Goal: Task Accomplishment & Management: Manage account settings

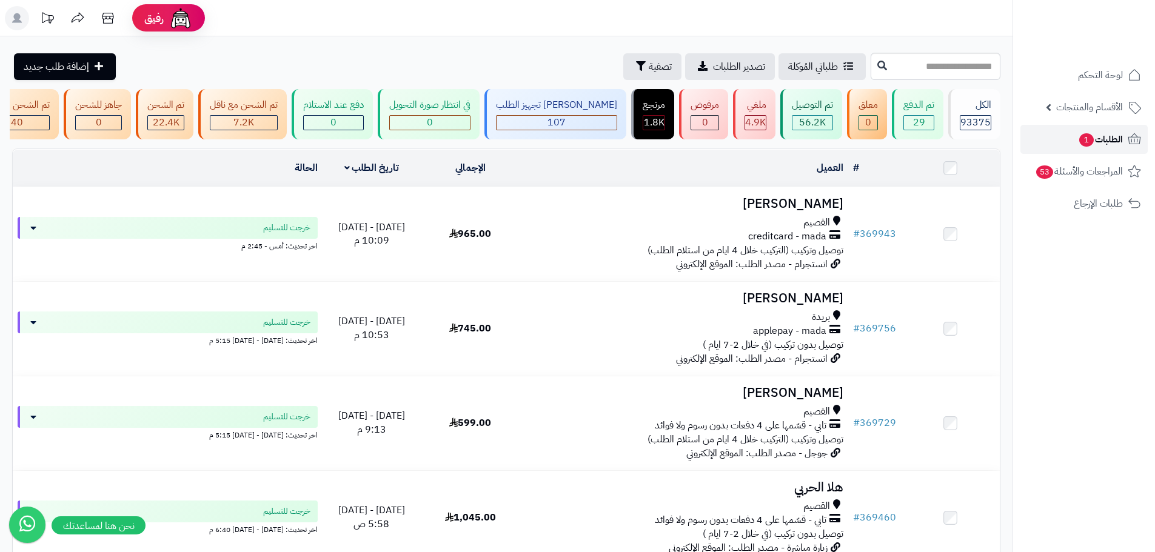
click at [1103, 138] on span "الطلبات 1" at bounding box center [1100, 139] width 45 height 17
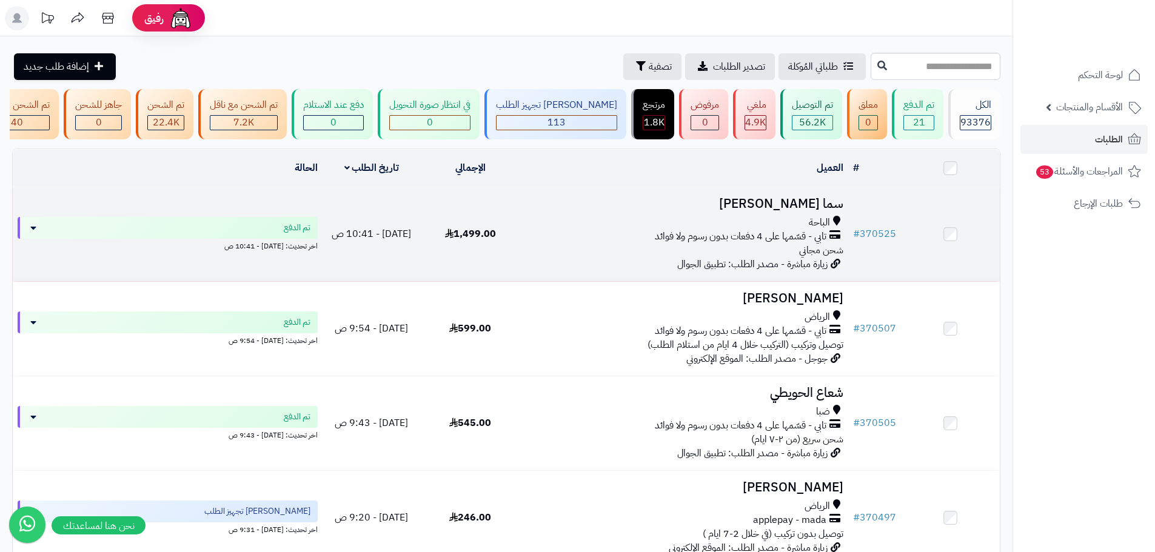
click at [631, 257] on div "الباحة تابي - قسّمها على 4 دفعات بدون رسوم ولا فوائد شحن مجاني" at bounding box center [683, 237] width 319 height 42
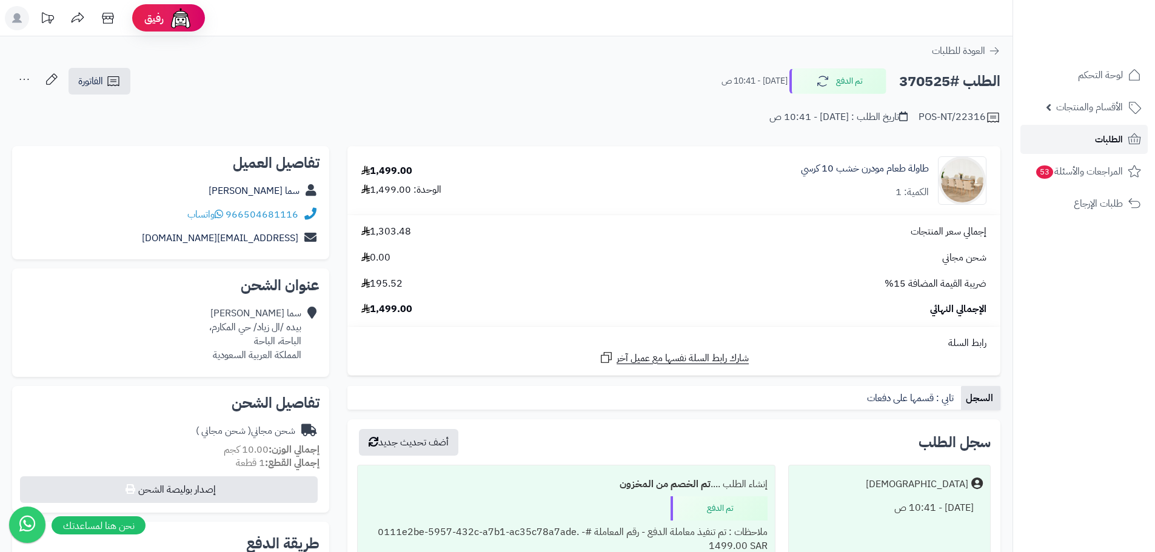
click at [1111, 135] on span "الطلبات" at bounding box center [1109, 139] width 28 height 17
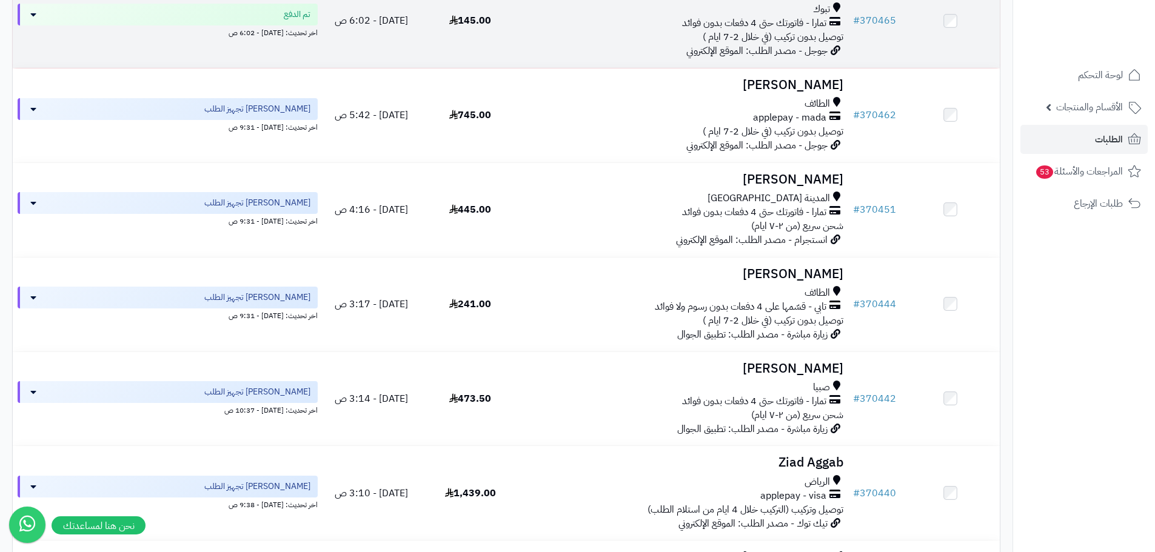
scroll to position [1152, 0]
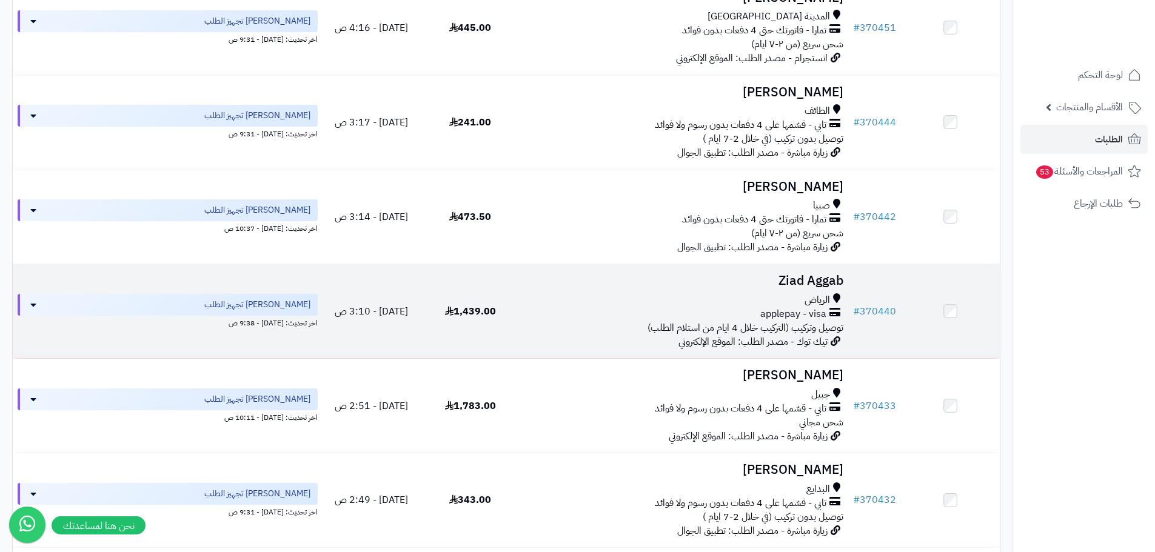
click at [568, 318] on div "applepay - visa" at bounding box center [683, 314] width 319 height 14
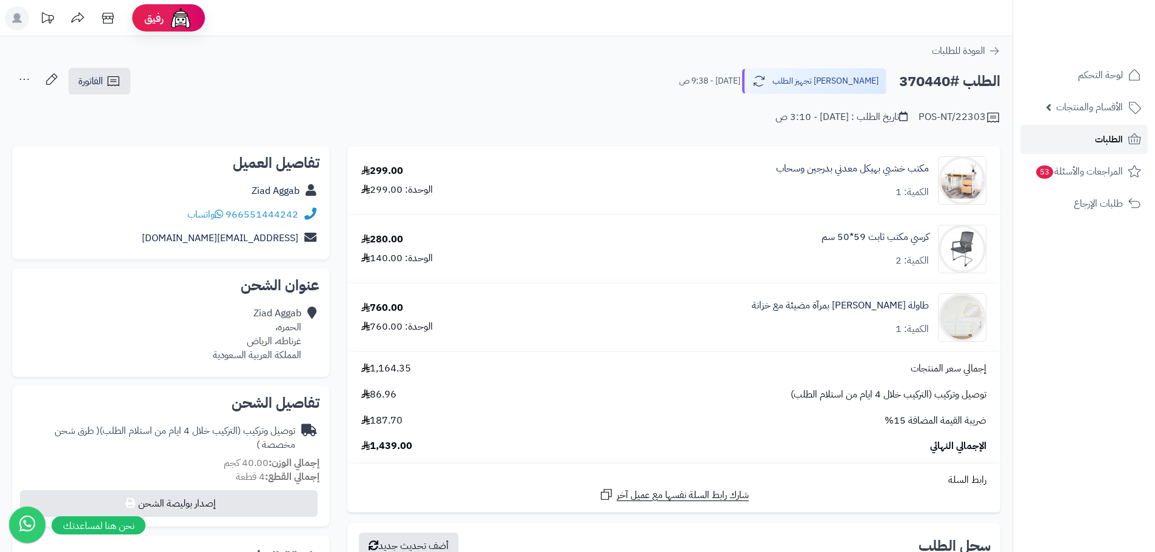
click at [1112, 132] on span "الطلبات" at bounding box center [1109, 139] width 28 height 17
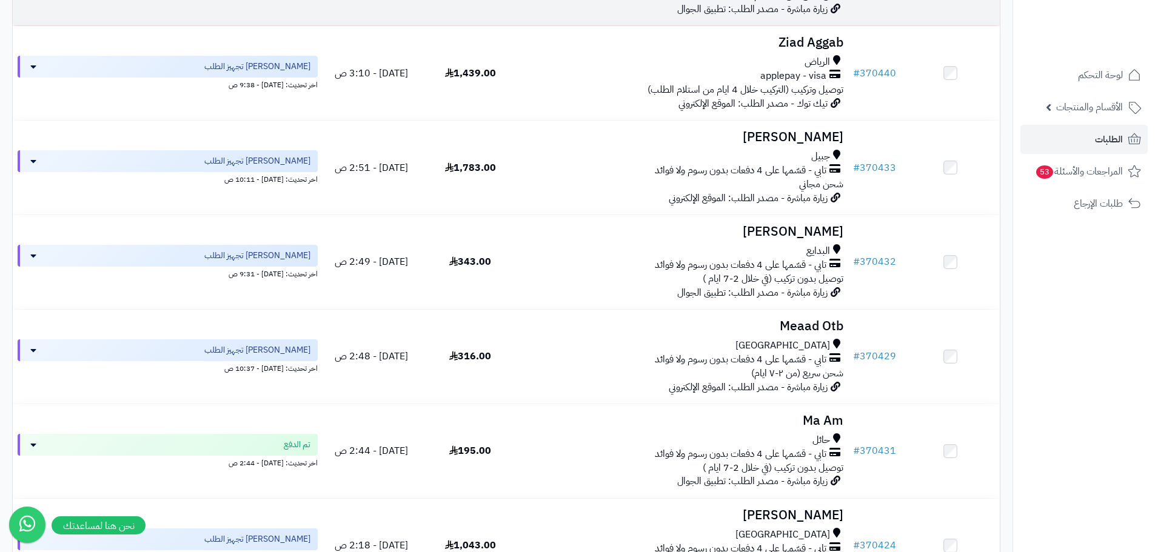
scroll to position [1395, 0]
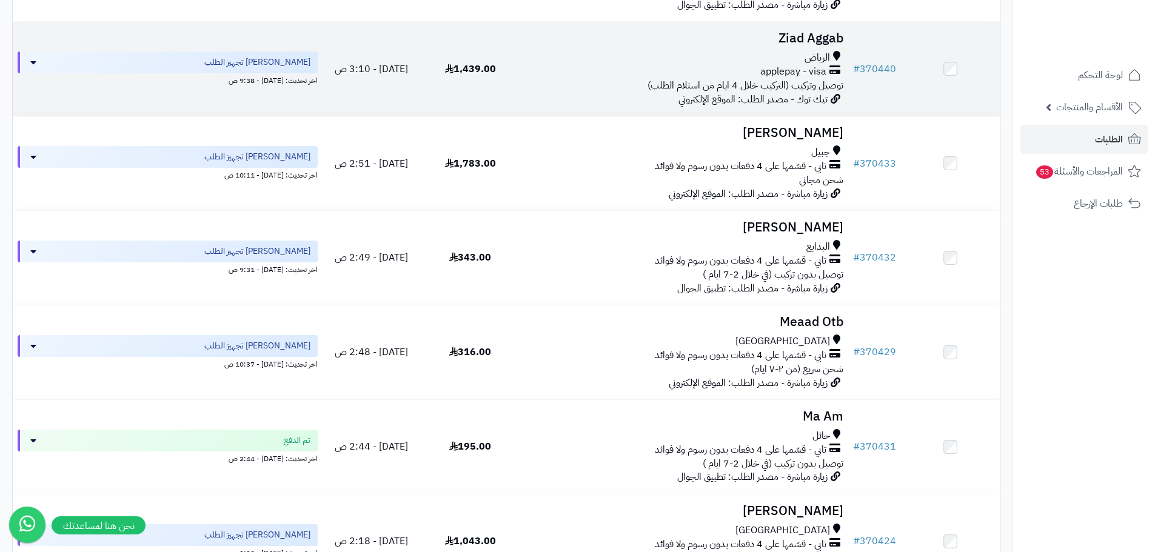
click at [584, 93] on div "الرياض applepay - visa توصيل وتركيب (التركيب خلال 4 ايام من استلام الطلب)" at bounding box center [683, 72] width 319 height 42
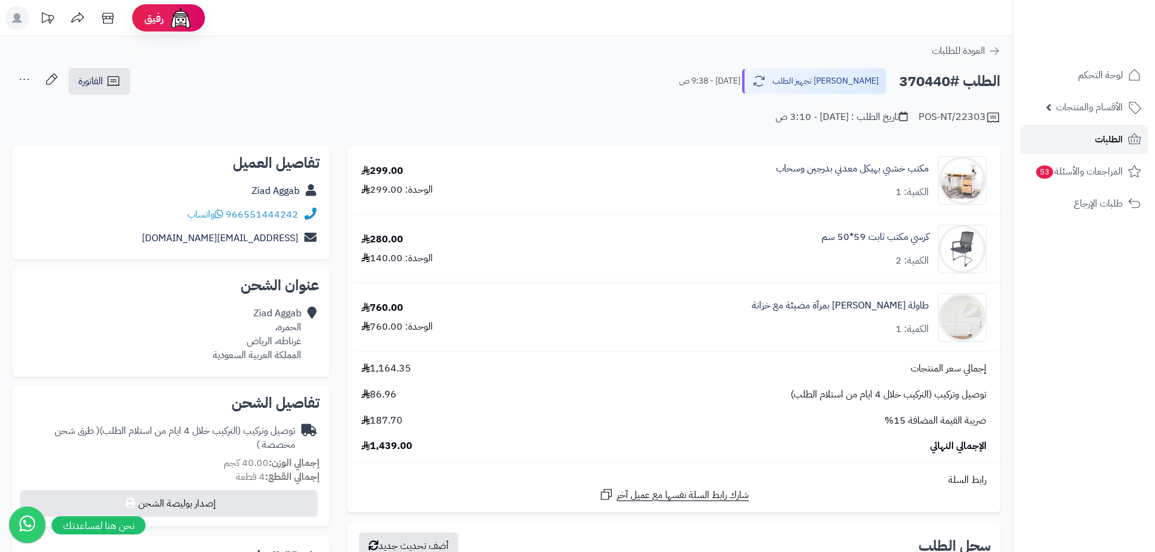
click at [1118, 143] on span "الطلبات" at bounding box center [1109, 139] width 28 height 17
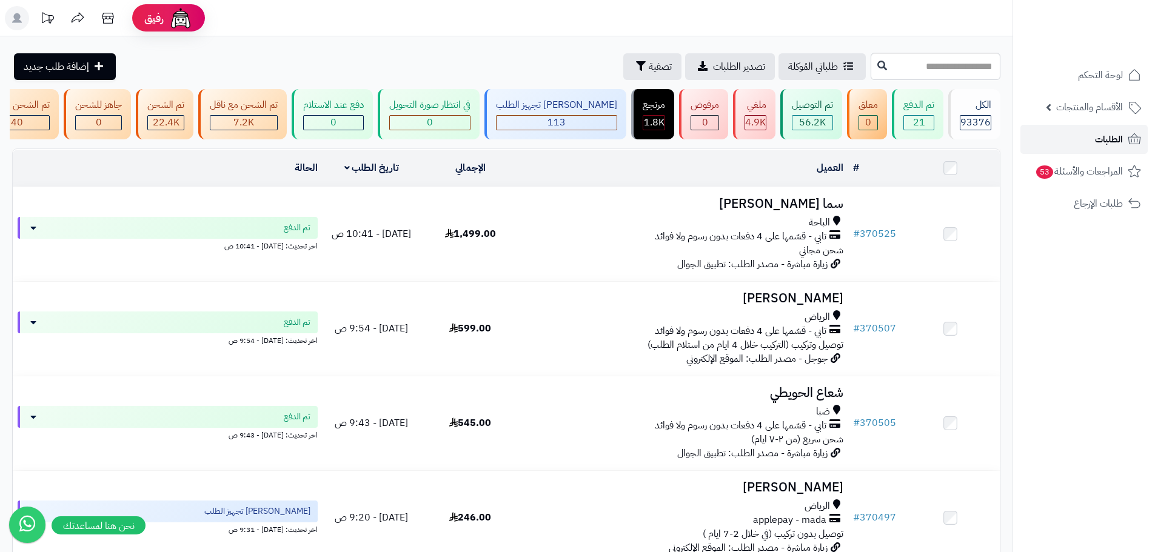
click at [1116, 138] on span "الطلبات" at bounding box center [1109, 139] width 28 height 17
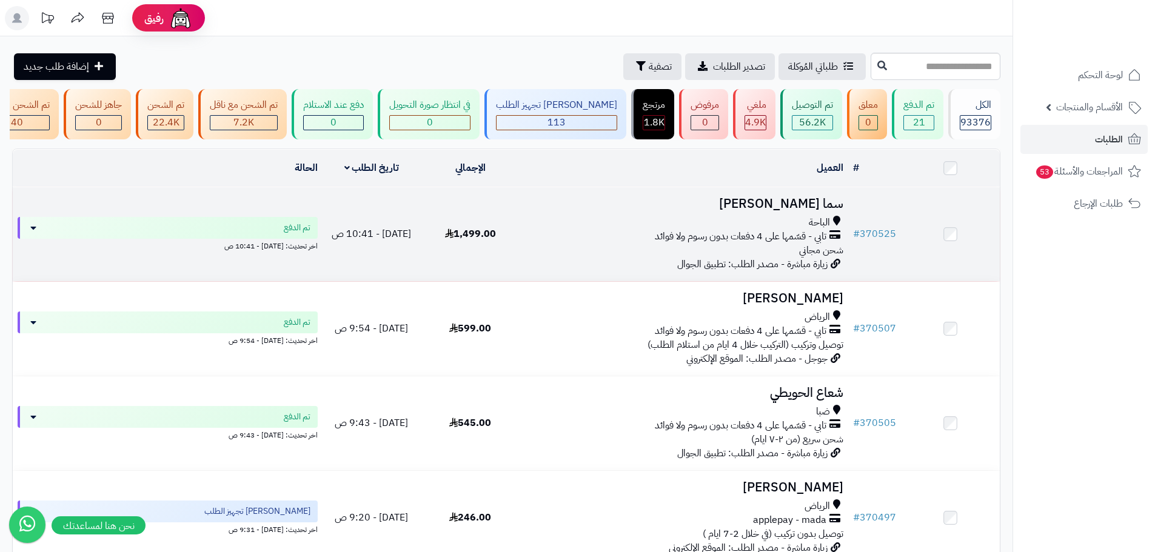
click at [641, 244] on div "تابي - قسّمها على 4 دفعات بدون رسوم ولا فوائد" at bounding box center [683, 237] width 319 height 14
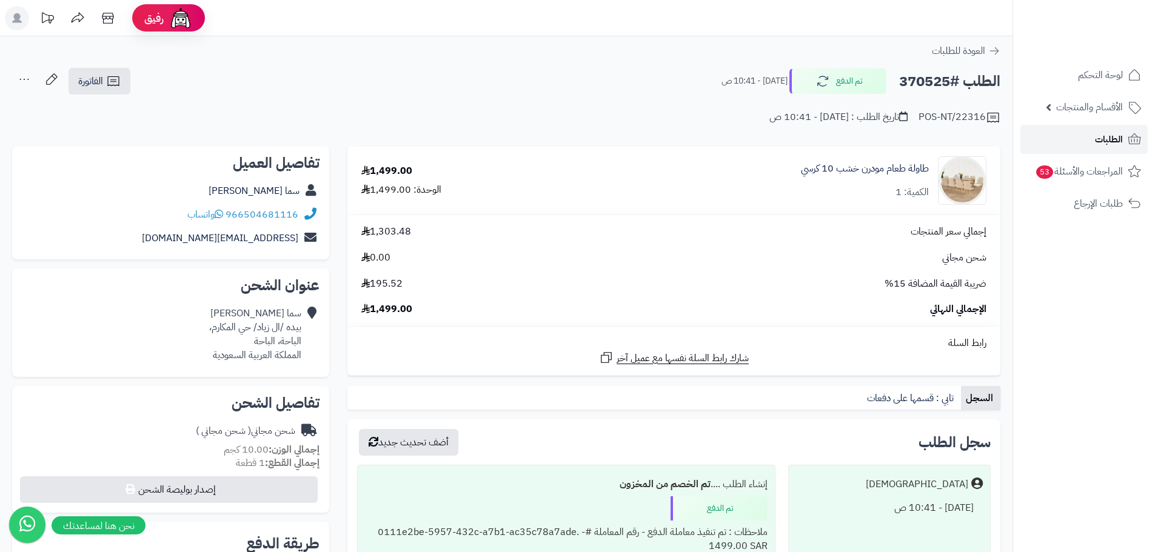
click at [1100, 145] on span "الطلبات" at bounding box center [1109, 139] width 28 height 17
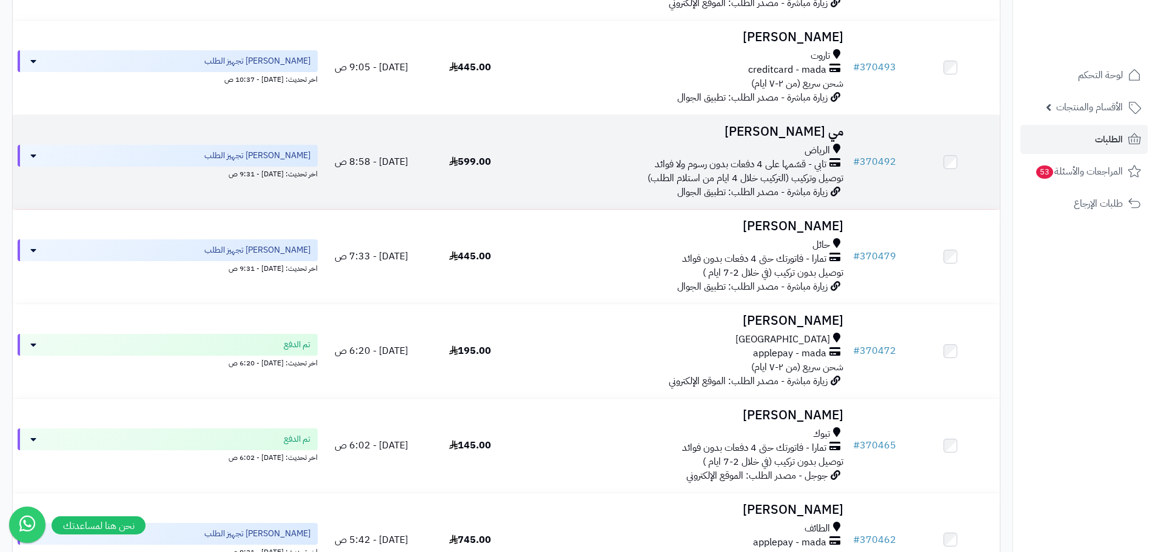
scroll to position [546, 0]
click at [587, 157] on div "الرياض" at bounding box center [683, 150] width 319 height 14
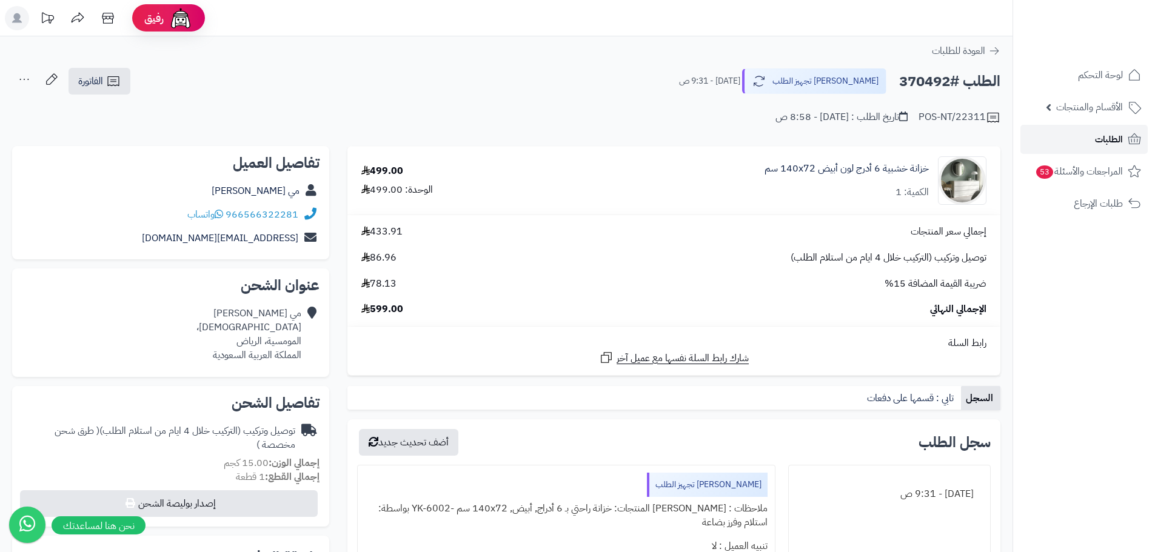
click at [1116, 140] on span "الطلبات" at bounding box center [1109, 139] width 28 height 17
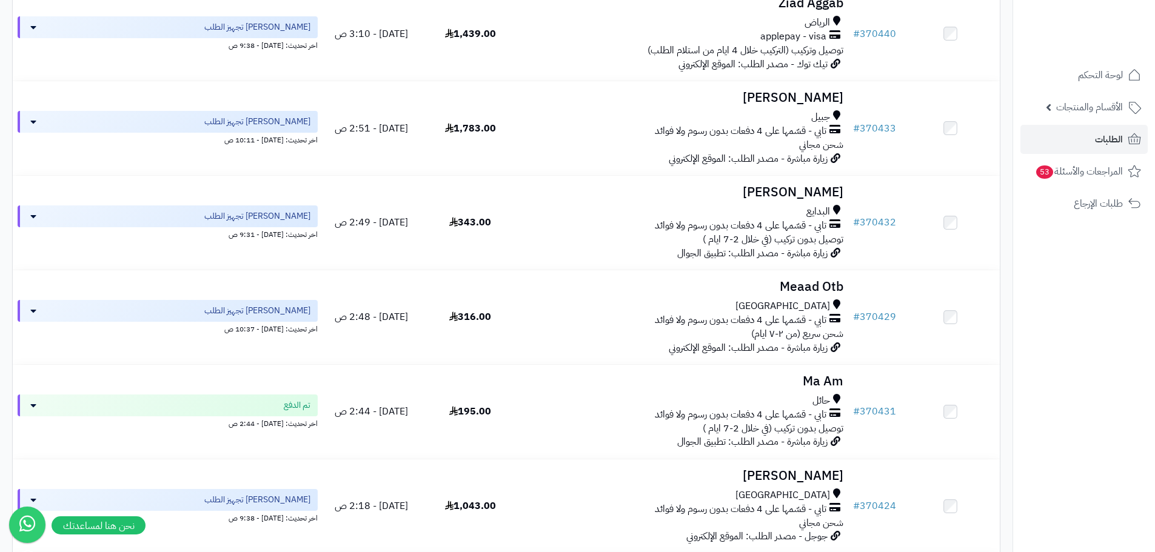
scroll to position [1455, 0]
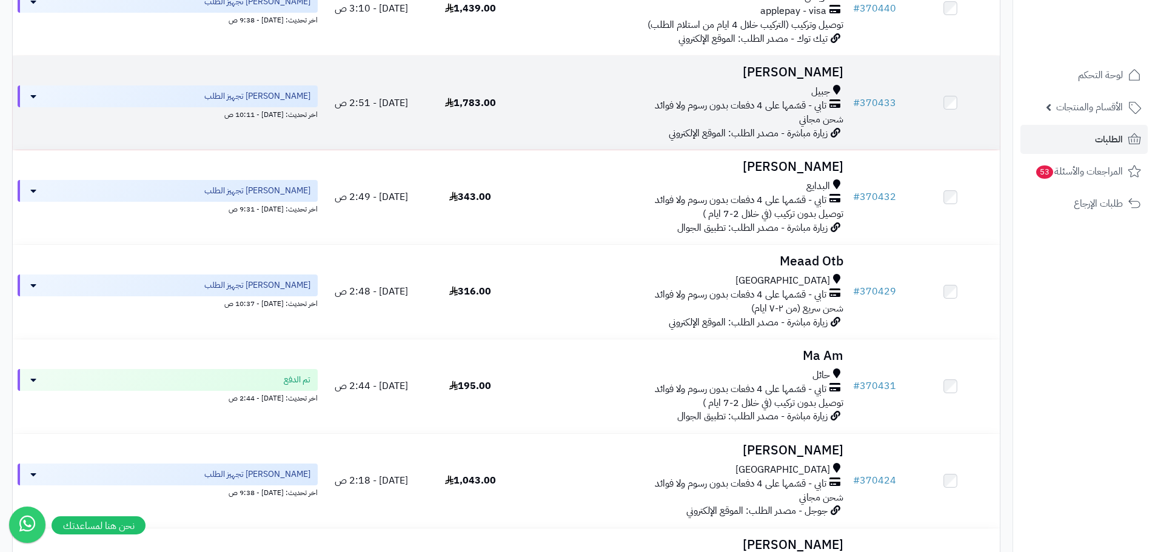
click at [583, 121] on div "جبيل تابي - قسّمها على 4 دفعات بدون رسوم ولا فوائد شحن مجاني" at bounding box center [683, 106] width 319 height 42
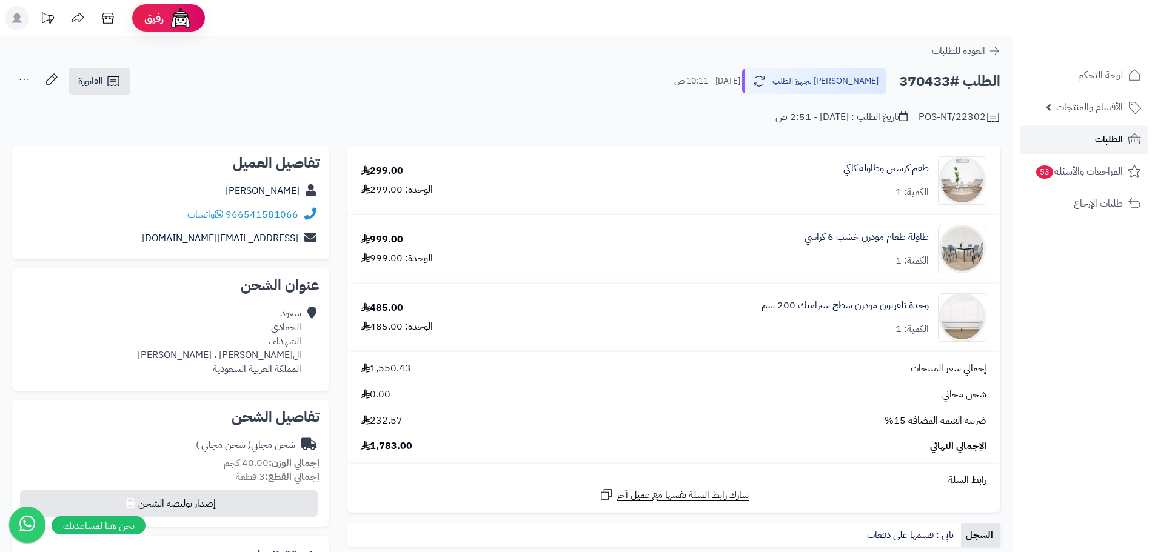
click at [1104, 149] on link "الطلبات" at bounding box center [1083, 139] width 127 height 29
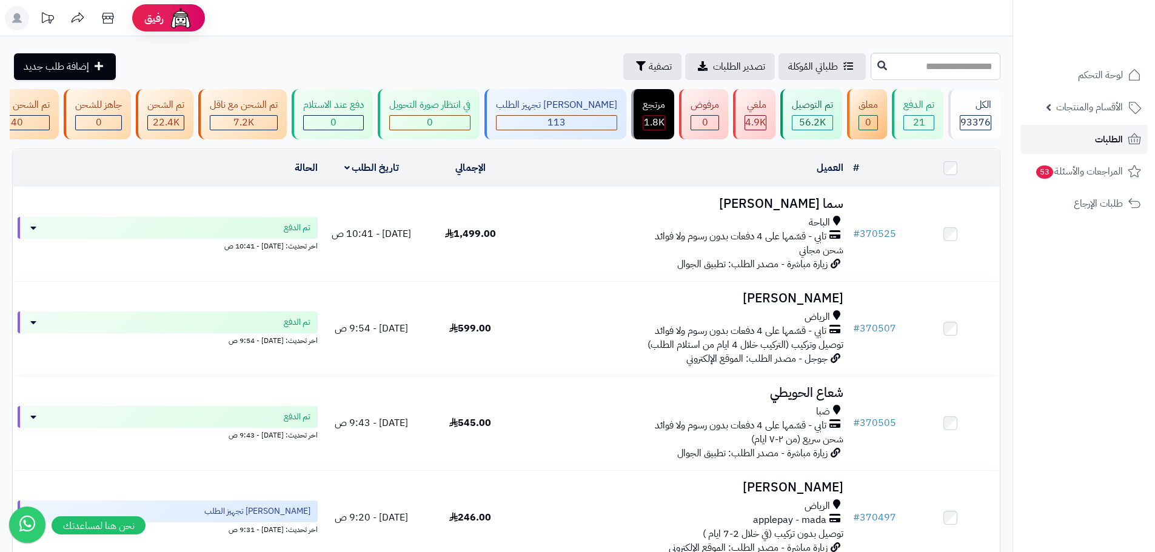
click at [1108, 139] on span "الطلبات" at bounding box center [1109, 139] width 28 height 17
click at [1117, 135] on span "الطلبات" at bounding box center [1109, 139] width 28 height 17
click at [1116, 132] on span "الطلبات" at bounding box center [1109, 139] width 28 height 17
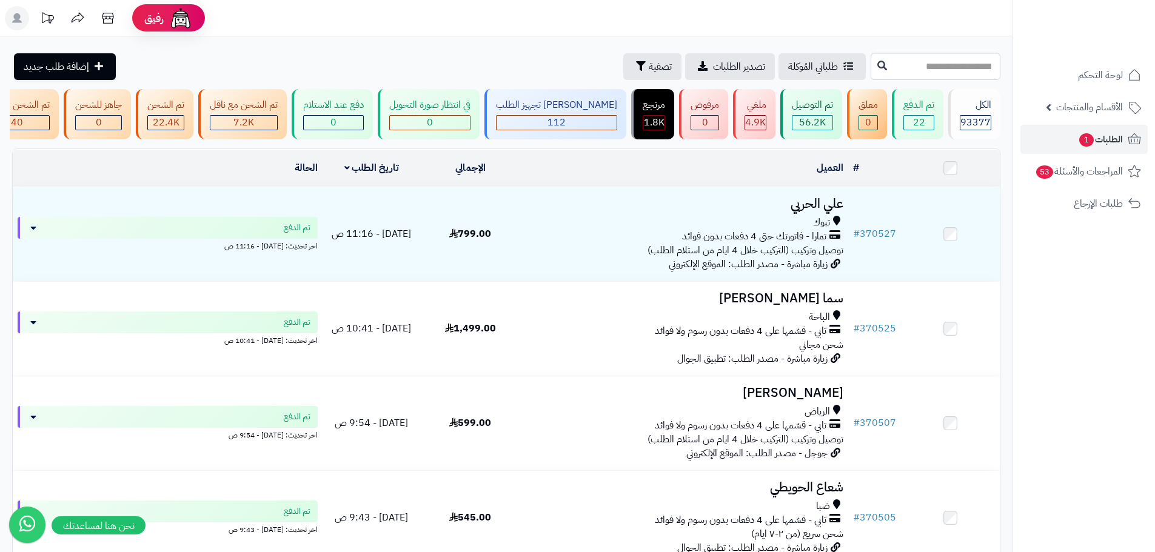
click at [641, 338] on div "تابي - قسّمها على 4 دفعات بدون رسوم ولا فوائد" at bounding box center [683, 331] width 319 height 14
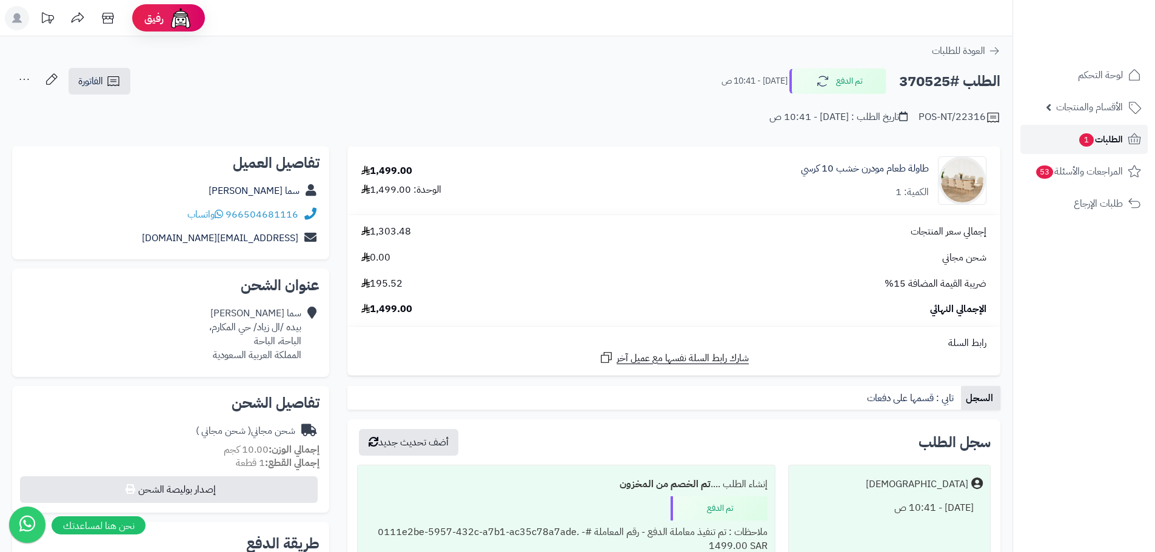
click at [1102, 141] on span "الطلبات 1" at bounding box center [1100, 139] width 45 height 17
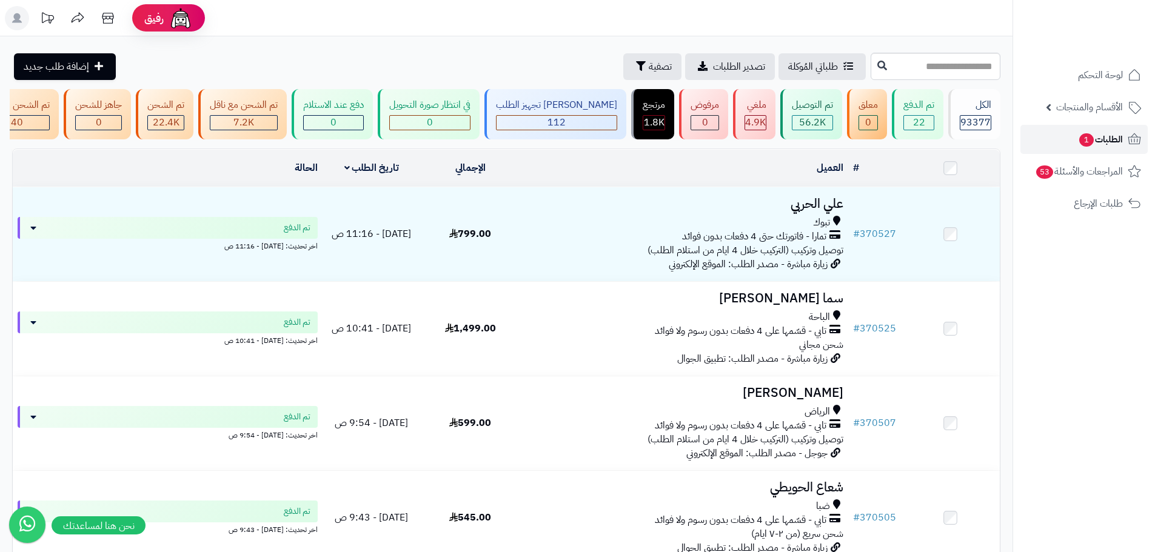
click at [1118, 136] on span "الطلبات 1" at bounding box center [1100, 139] width 45 height 17
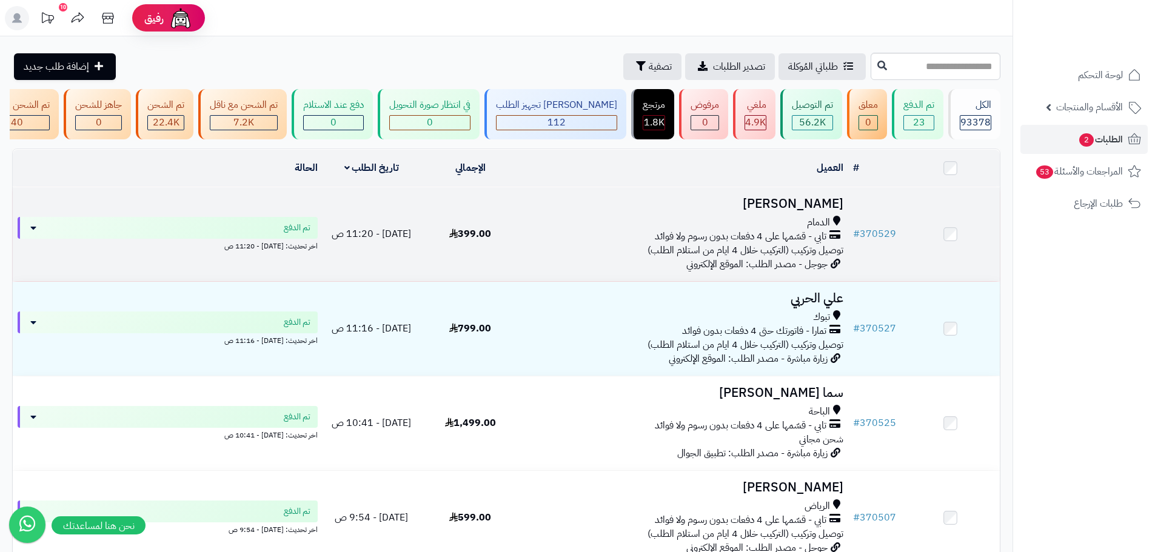
click at [786, 244] on span "تابي - قسّمها على 4 دفعات بدون رسوم ولا فوائد" at bounding box center [741, 237] width 172 height 14
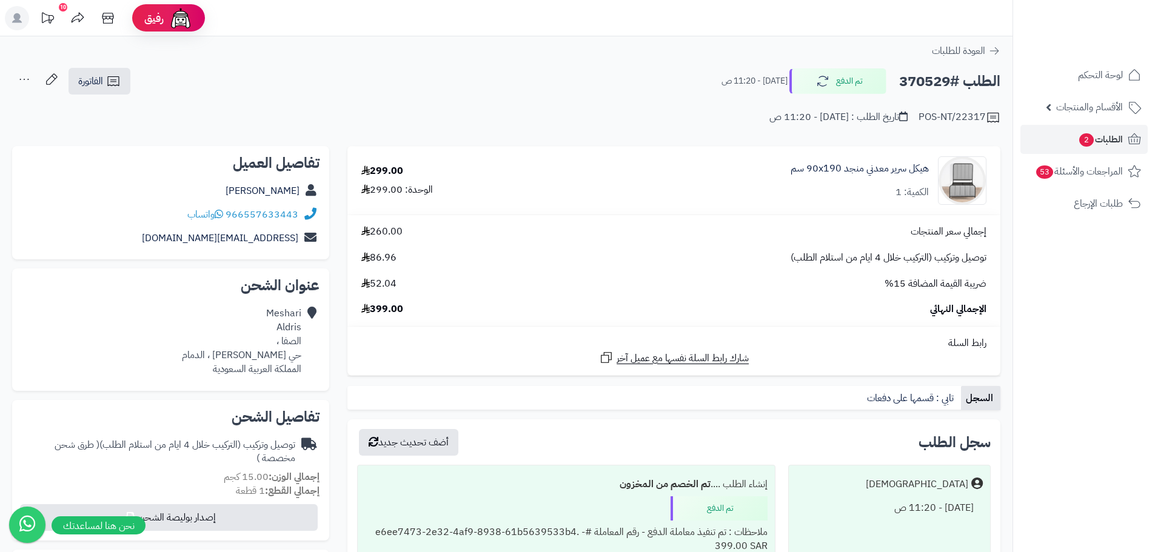
click at [889, 188] on div "هيكل سرير معدني منجد 90x190 سم الكمية: 1" at bounding box center [860, 181] width 138 height 38
click at [895, 173] on link "هيكل سرير معدني منجد 90x190 سم" at bounding box center [860, 169] width 138 height 14
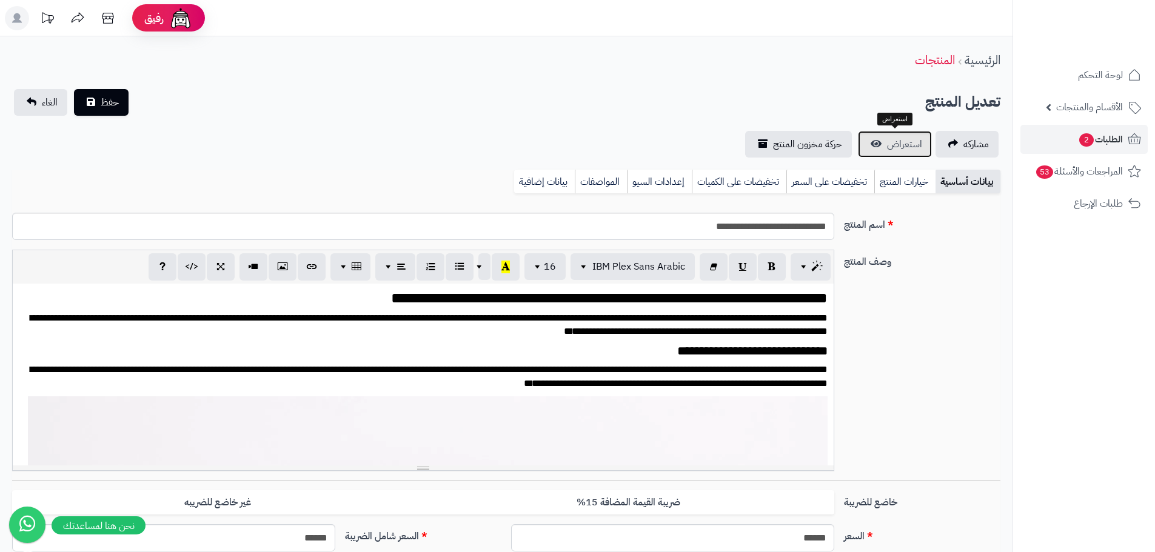
click at [911, 147] on span "استعراض" at bounding box center [904, 144] width 35 height 15
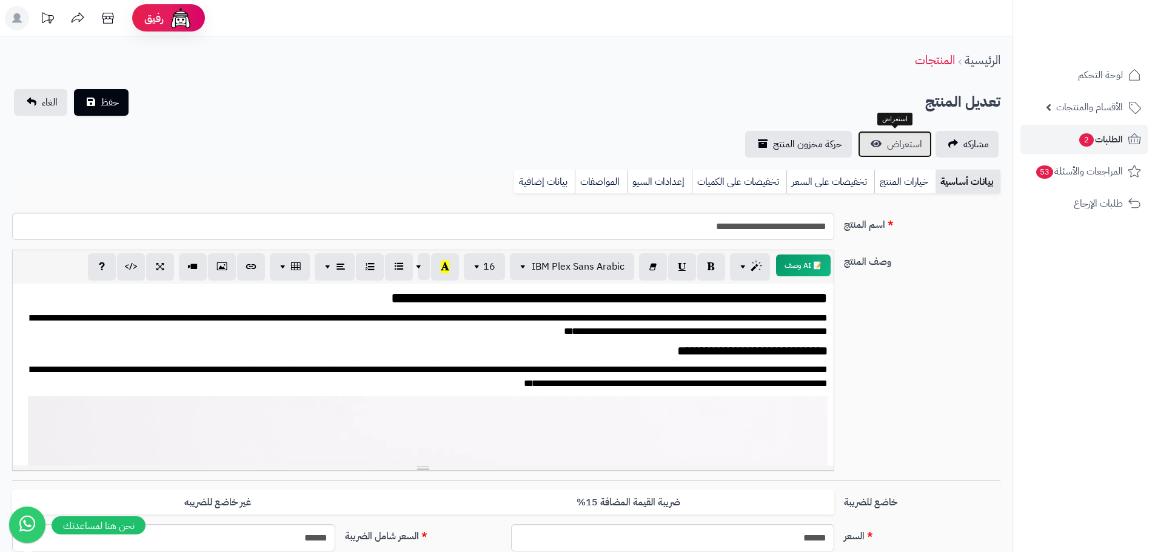
scroll to position [100, 0]
click at [1104, 143] on span "الطلبات 2" at bounding box center [1100, 139] width 45 height 17
